Goal: Task Accomplishment & Management: Complete application form

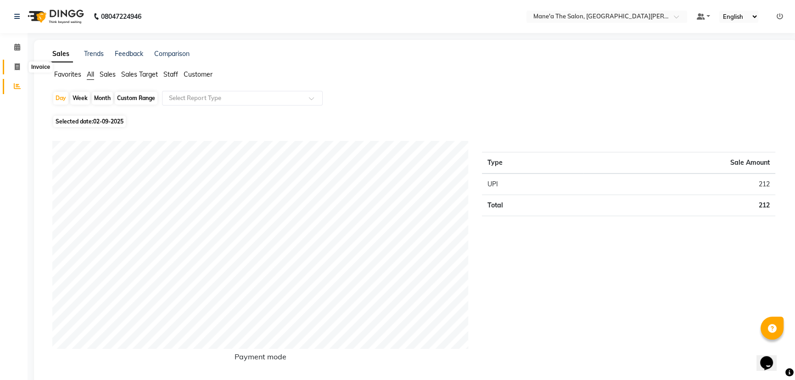
click at [16, 64] on icon at bounding box center [17, 66] width 5 height 7
select select "7205"
select select "service"
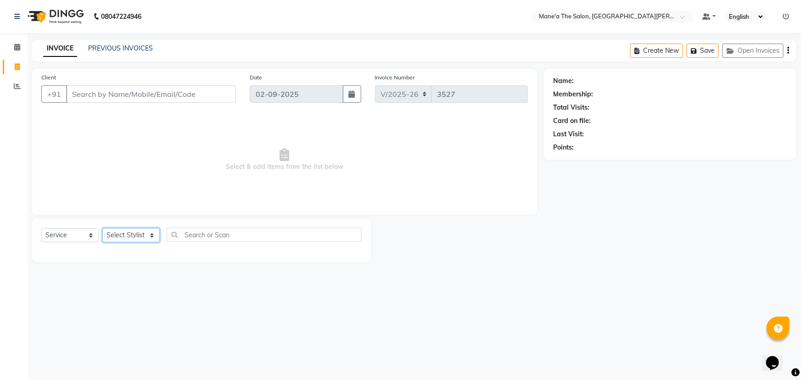
click at [151, 237] on select "Select Stylist Anam Anil Faeam Junaid New Manager [PERSON_NAME] Owner Rani [PER…" at bounding box center [130, 235] width 57 height 14
select select "82059"
click at [102, 228] on select "Select Stylist Anam Anil Faeam Junaid New Manager [PERSON_NAME] Owner Rani [PER…" at bounding box center [130, 235] width 57 height 14
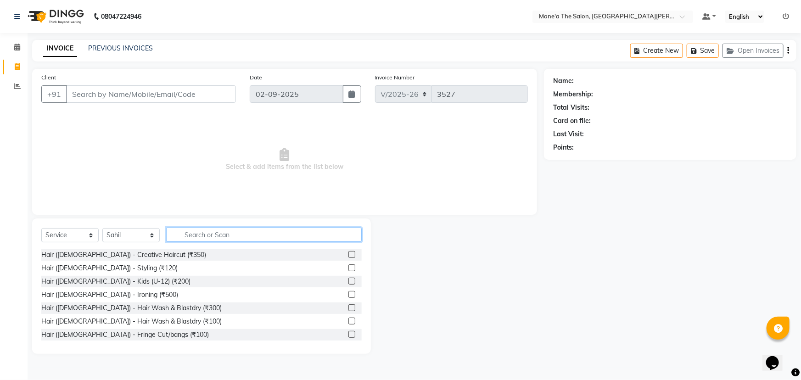
click at [205, 233] on input "text" at bounding box center [264, 235] width 195 height 14
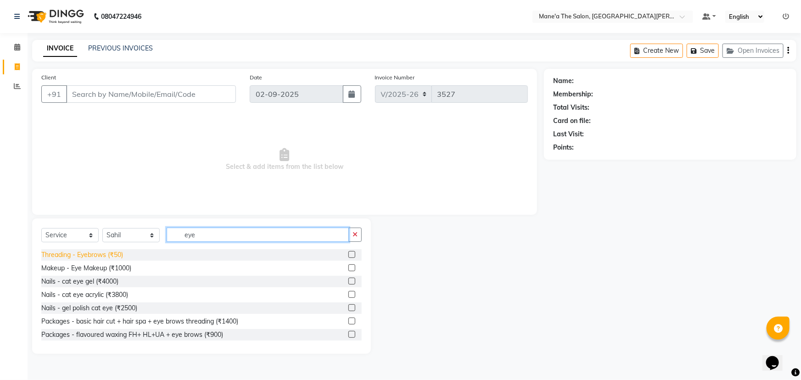
type input "eye"
drag, startPoint x: 79, startPoint y: 251, endPoint x: 189, endPoint y: 242, distance: 110.5
click at [92, 252] on div "Threading - Eyebrows (₹50)" at bounding box center [82, 255] width 82 height 10
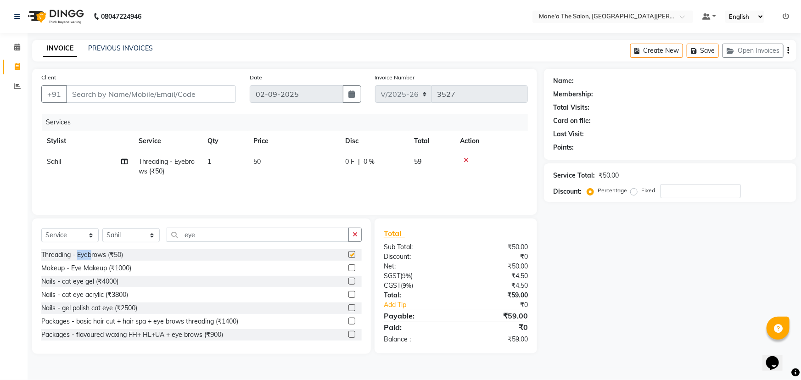
checkbox input "false"
click at [221, 234] on input "eye" at bounding box center [258, 235] width 182 height 14
type input "e"
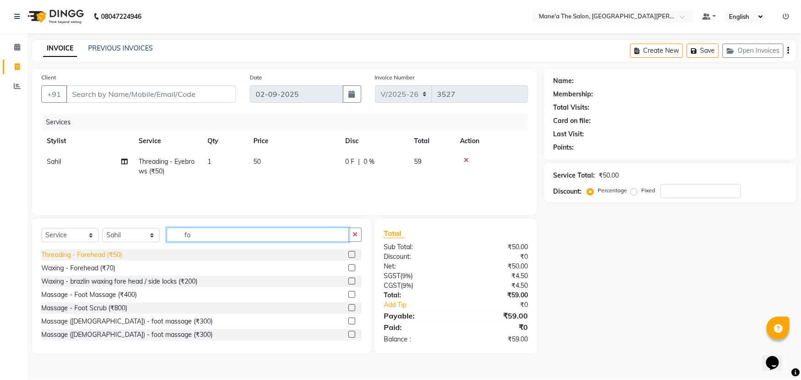
type input "fo"
drag, startPoint x: 90, startPoint y: 256, endPoint x: 60, endPoint y: 222, distance: 45.5
click at [86, 253] on div "Threading - Forehead (₹50)" at bounding box center [81, 255] width 81 height 10
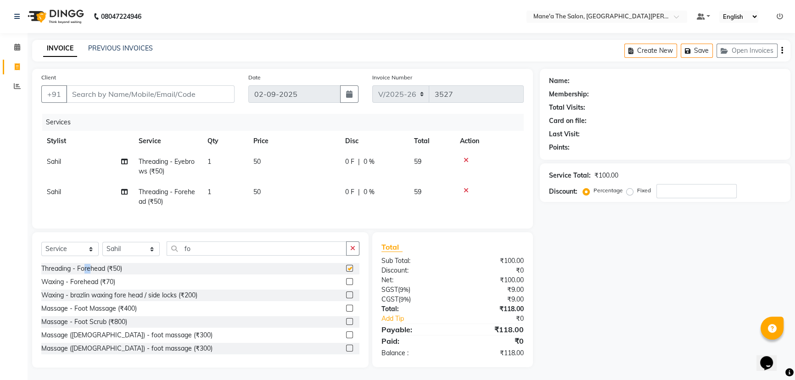
checkbox input "false"
click at [112, 92] on input "Client" at bounding box center [150, 93] width 168 height 17
type input "8"
type input "0"
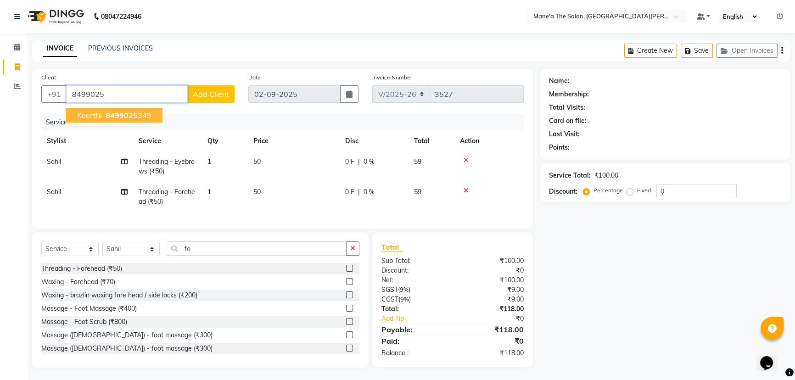
click at [108, 116] on span "8499025" at bounding box center [122, 115] width 32 height 9
type input "8499025349"
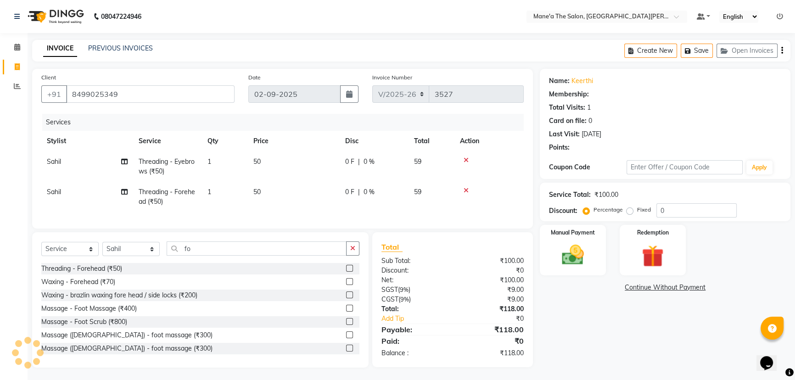
type input "20"
select select "1: Object"
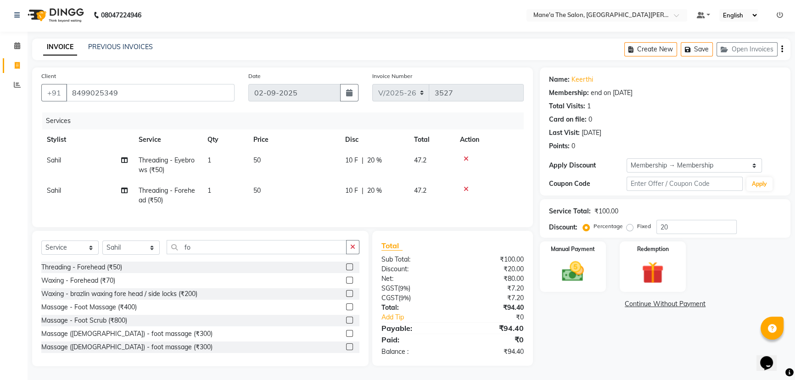
scroll to position [8, 0]
click at [578, 267] on img at bounding box center [572, 271] width 37 height 26
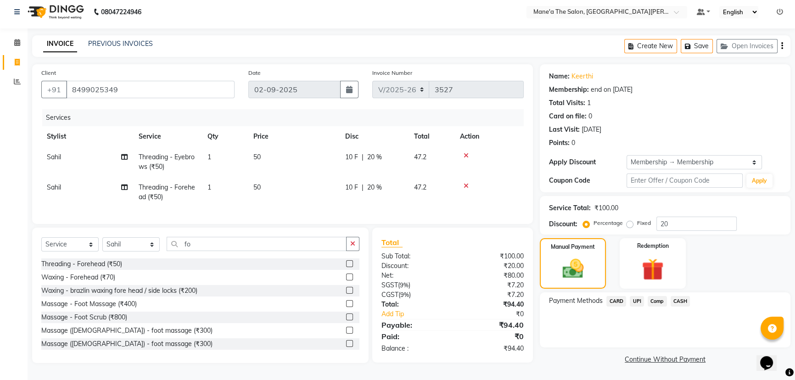
click at [638, 299] on span "UPI" at bounding box center [637, 301] width 14 height 11
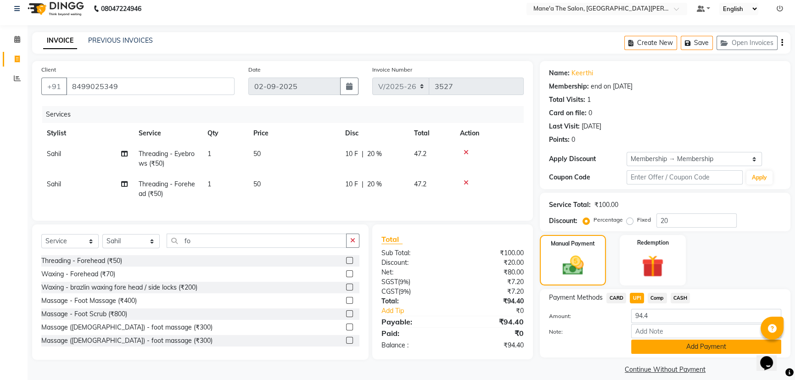
click at [715, 344] on button "Add Payment" at bounding box center [706, 347] width 150 height 14
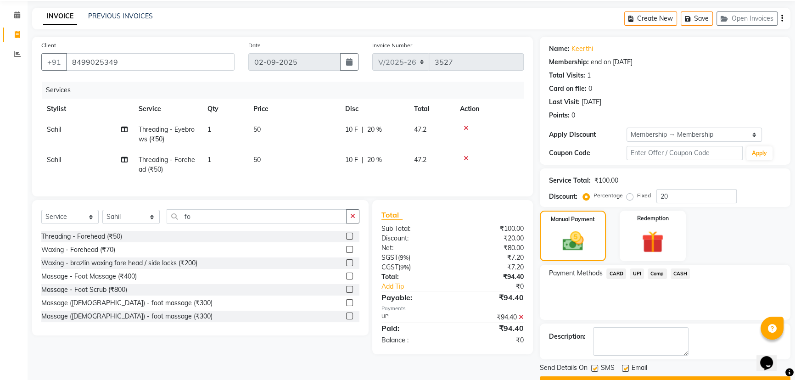
scroll to position [56, 0]
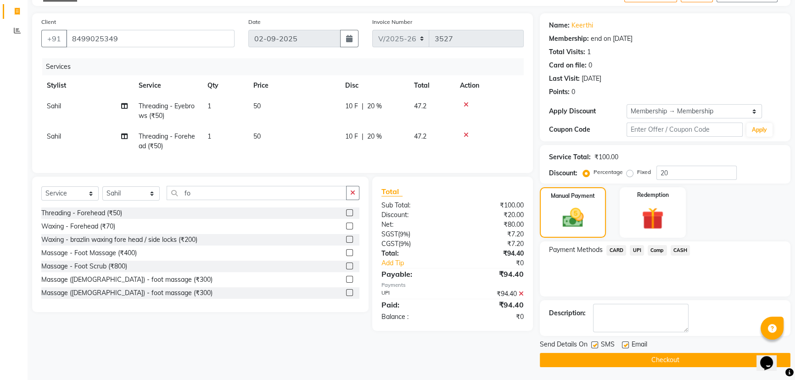
click at [671, 357] on button "Checkout" at bounding box center [665, 360] width 251 height 14
